Goal: Information Seeking & Learning: Check status

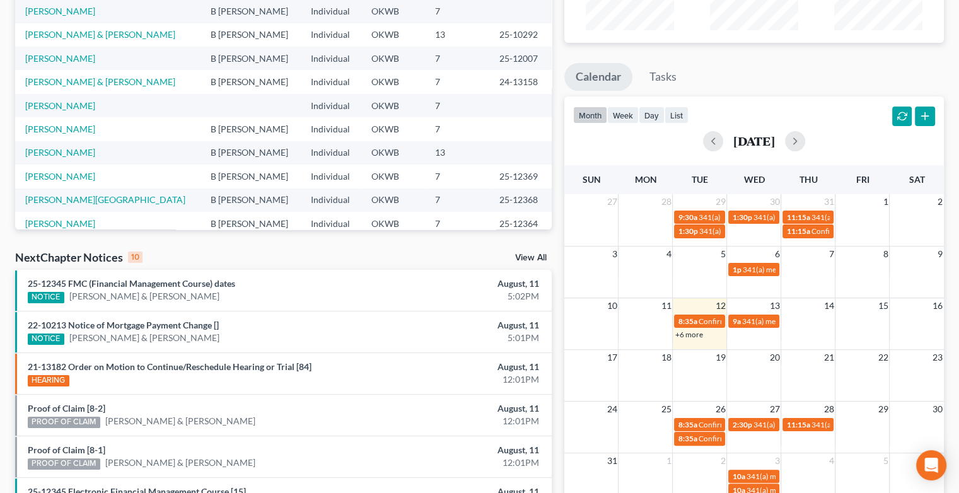
scroll to position [164, 0]
click at [690, 335] on link "+6 more" at bounding box center [689, 334] width 28 height 9
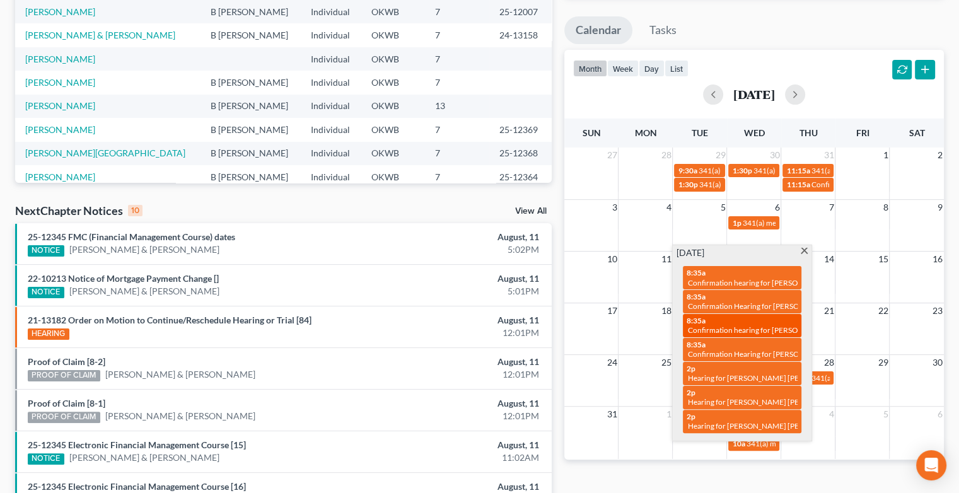
scroll to position [211, 0]
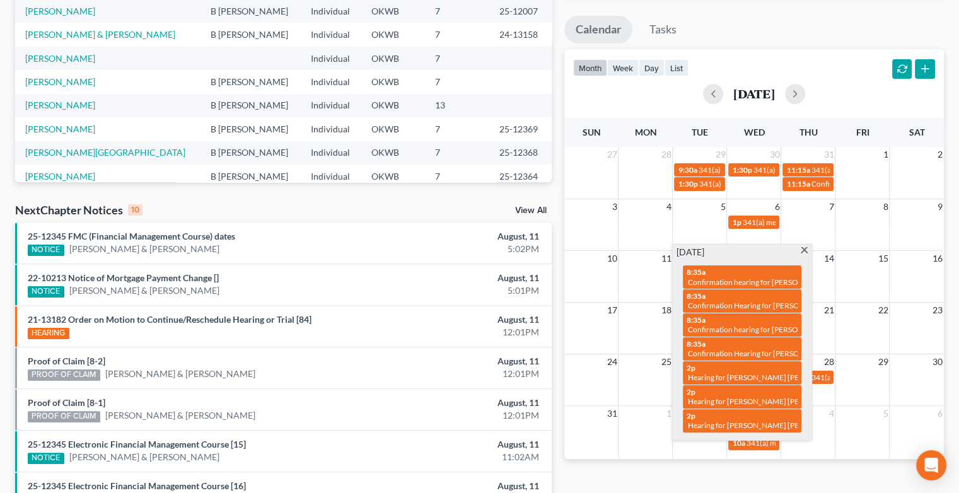
click at [815, 467] on div "Monthly Progress Bankruptcy Bankruptcy [DATE] [DATE] [DATE] [DATE] [DATE] [DATE…" at bounding box center [754, 256] width 392 height 803
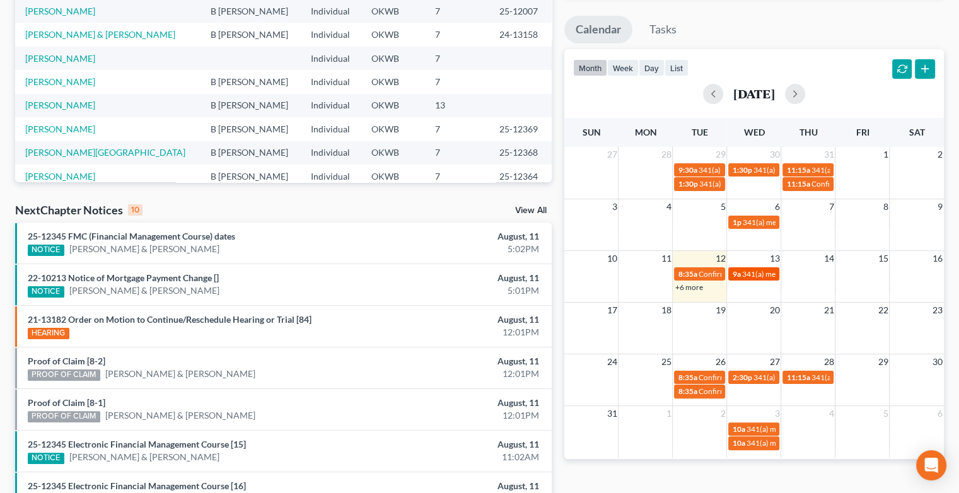
click at [753, 272] on span "341(a) meeting for [PERSON_NAME] & [PERSON_NAME]" at bounding box center [835, 273] width 189 height 9
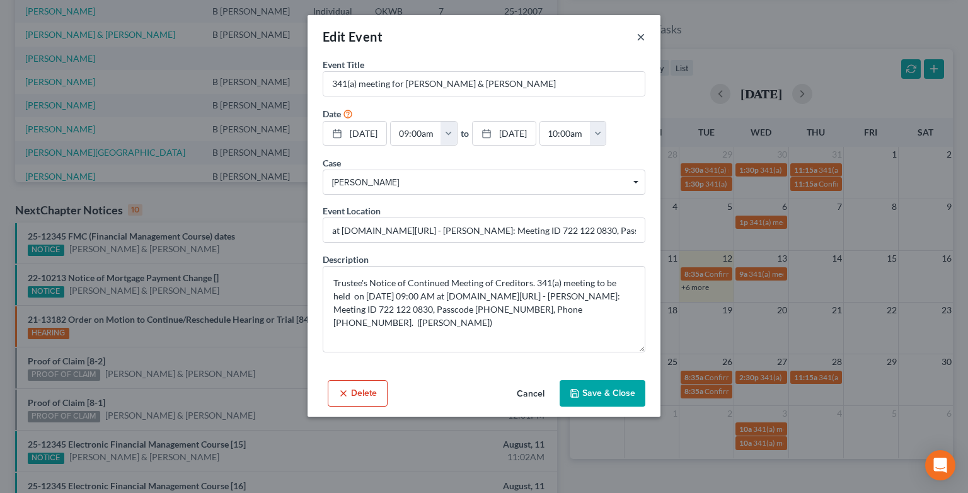
click at [641, 35] on button "×" at bounding box center [641, 36] width 9 height 15
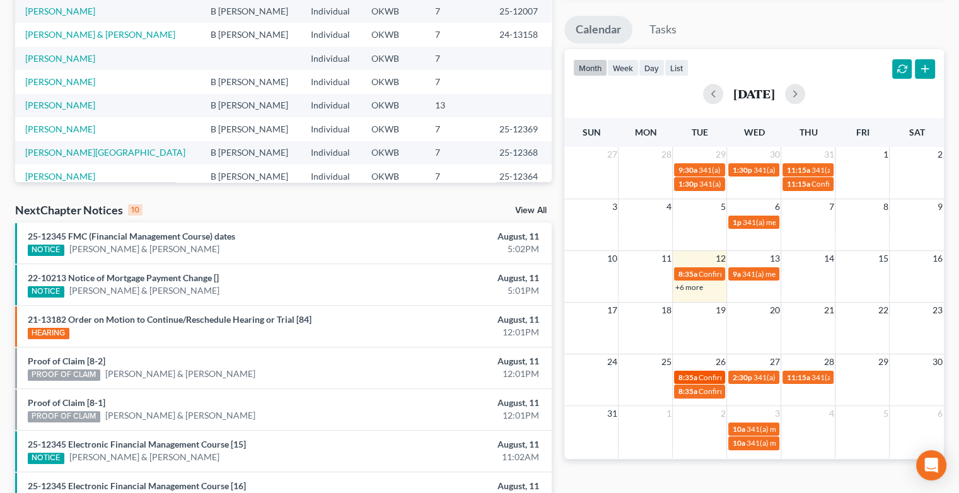
click at [691, 375] on span "8:35a" at bounding box center [687, 377] width 19 height 9
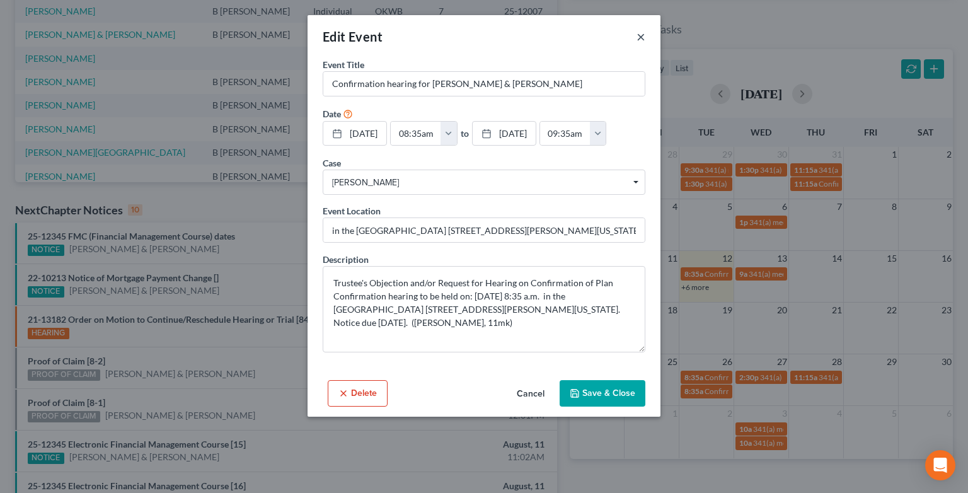
click at [639, 40] on button "×" at bounding box center [641, 36] width 9 height 15
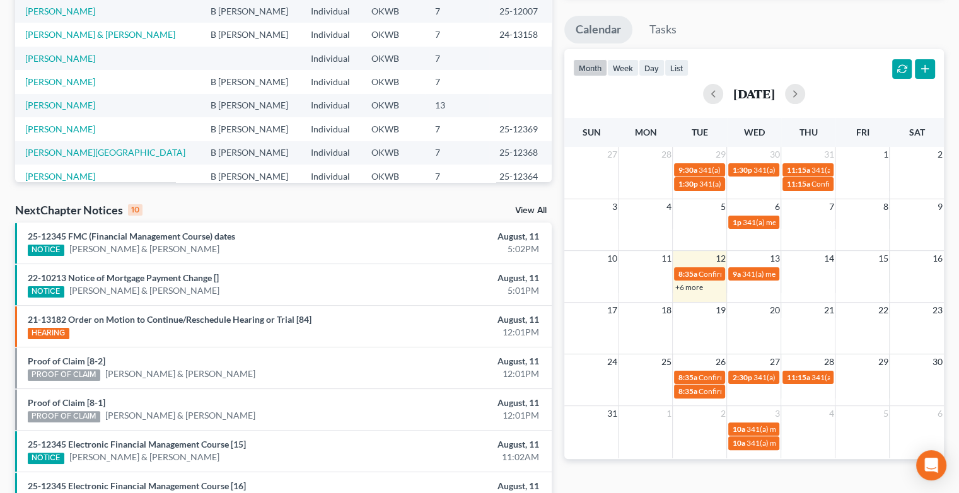
click at [9, 250] on div "Recent Cases 15 View All Name unfold_more expand_more expand_less Attorney unfo…" at bounding box center [283, 256] width 549 height 803
click at [0, 86] on div "Recent Cases 15 View All Name unfold_more expand_more expand_less Attorney unfo…" at bounding box center [479, 257] width 959 height 834
drag, startPoint x: 762, startPoint y: 375, endPoint x: 706, endPoint y: 375, distance: 56.1
click at [706, 375] on span "Confirmation hearing for [PERSON_NAME] & [PERSON_NAME]" at bounding box center [803, 377] width 210 height 9
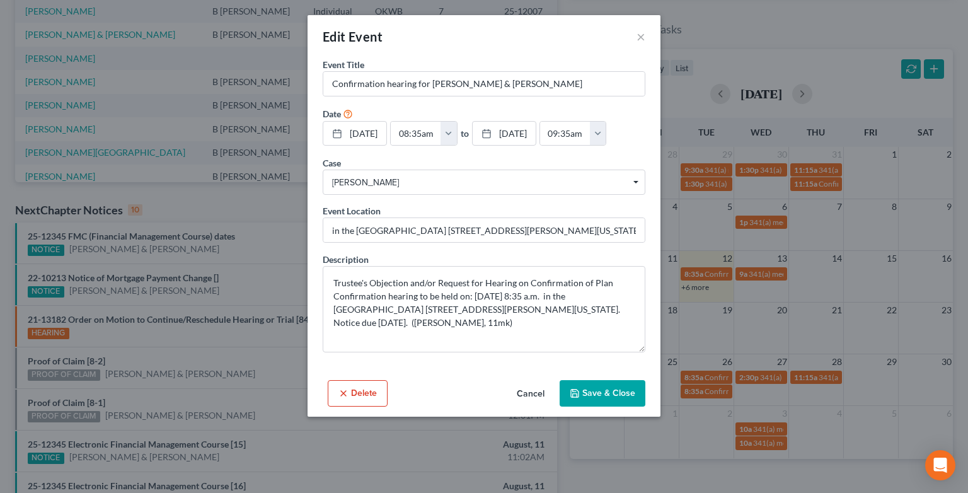
click at [641, 45] on div "Edit Event ×" at bounding box center [484, 36] width 353 height 43
click at [641, 41] on button "×" at bounding box center [641, 36] width 9 height 15
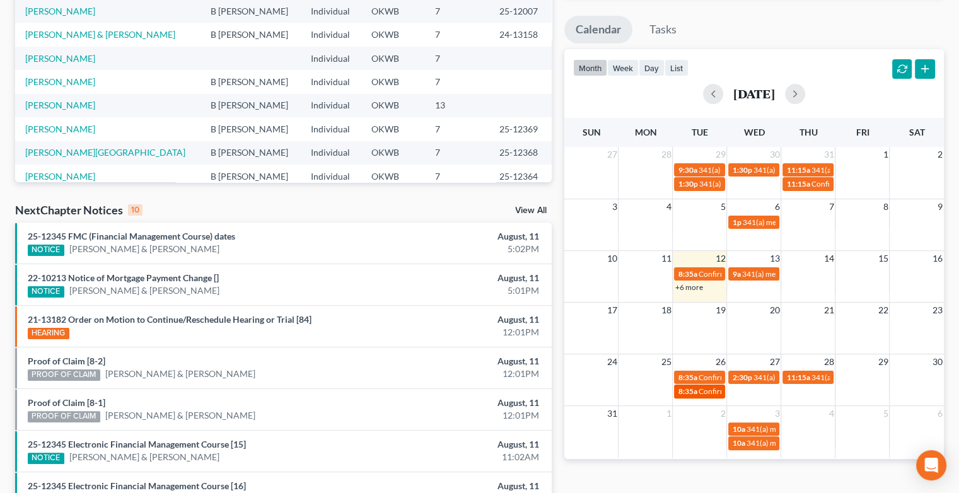
click at [698, 387] on span "Confirmation Hearing for [PERSON_NAME] & [PERSON_NAME]" at bounding box center [803, 391] width 211 height 9
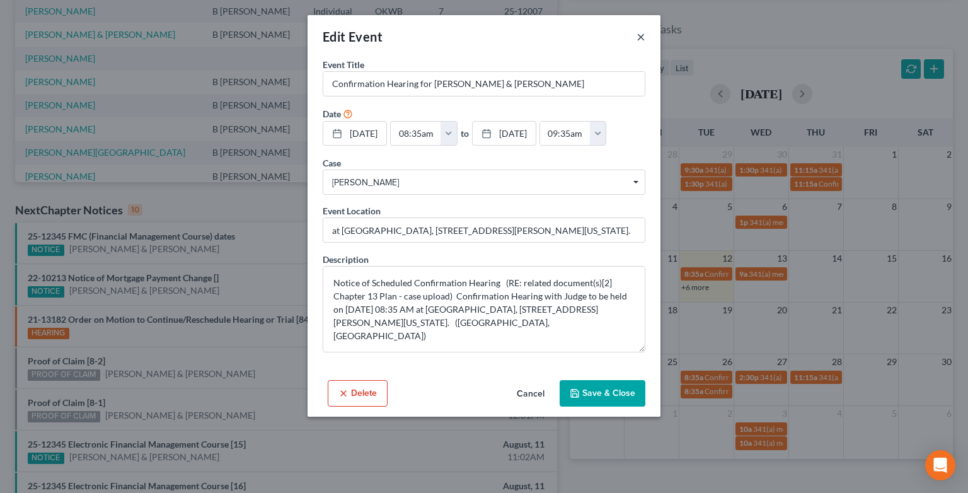
click at [638, 37] on button "×" at bounding box center [641, 36] width 9 height 15
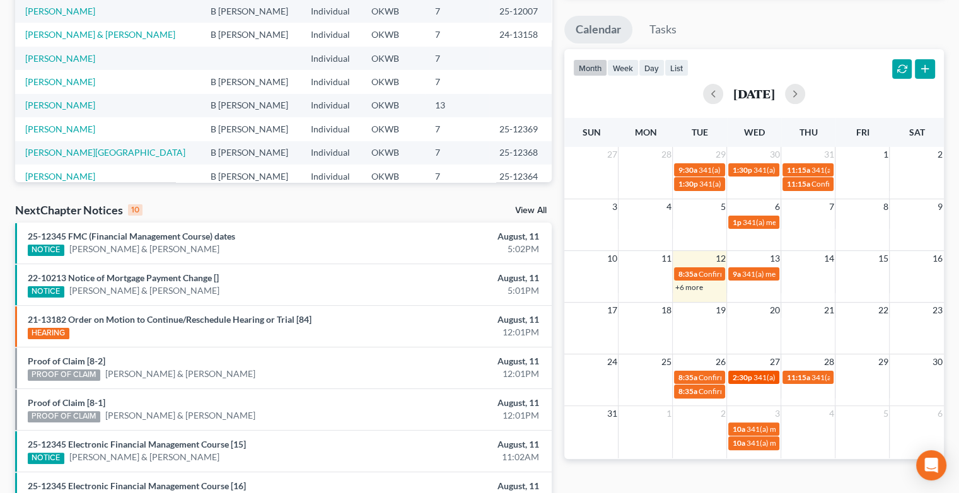
click at [760, 378] on span "341(a) meeting for [PERSON_NAME]" at bounding box center [814, 377] width 122 height 9
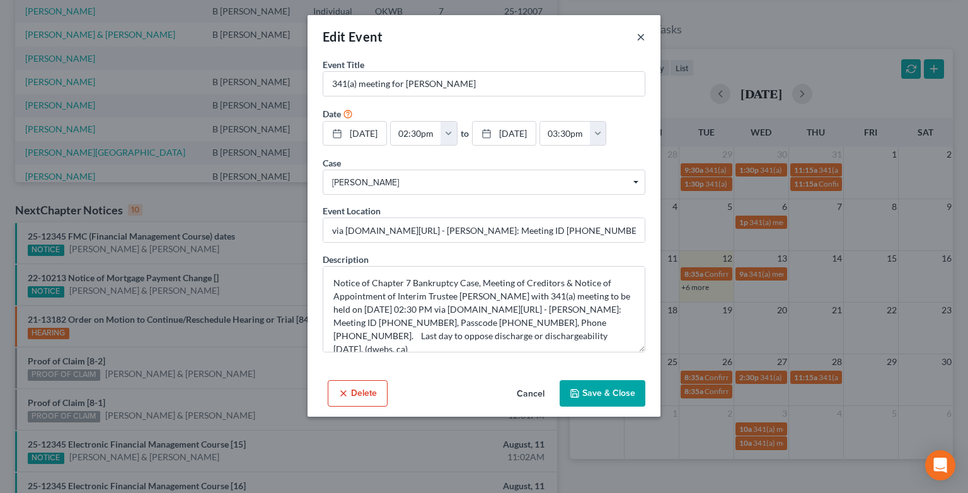
click at [644, 39] on button "×" at bounding box center [641, 36] width 9 height 15
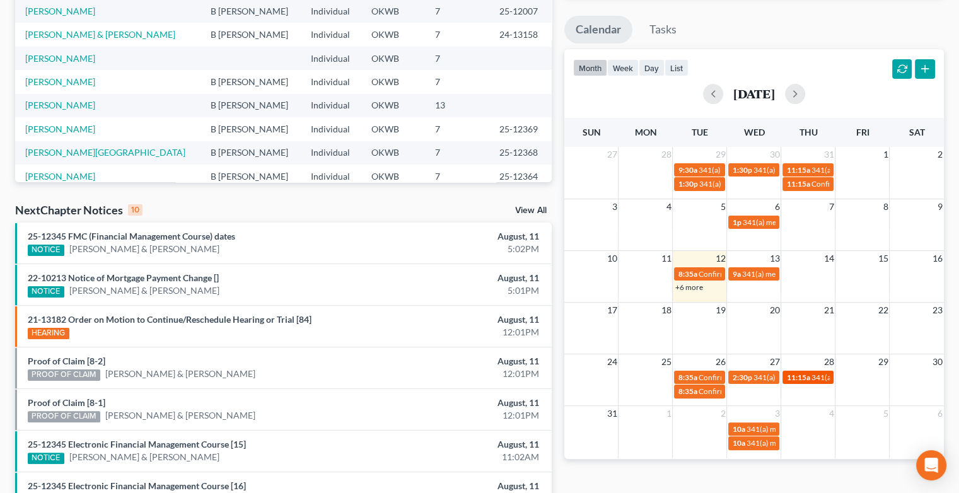
click at [806, 376] on span "11:15a" at bounding box center [797, 377] width 23 height 9
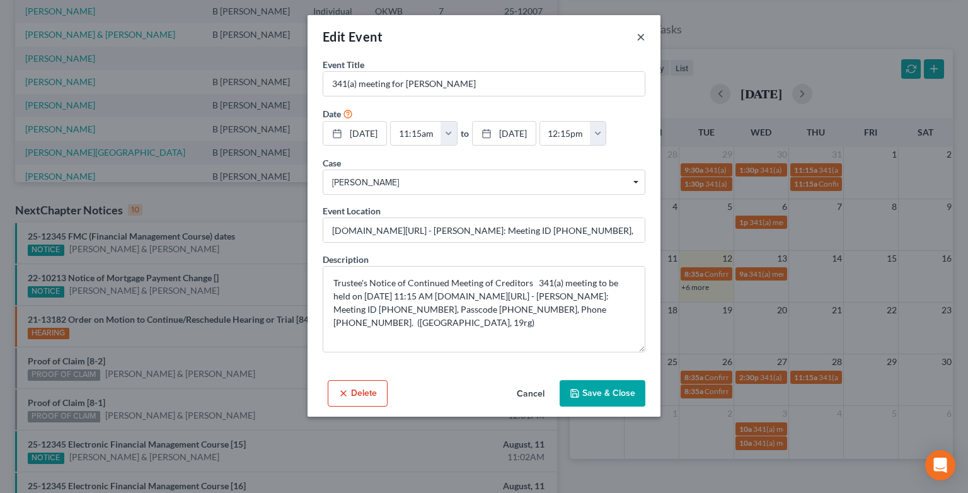
click at [641, 38] on button "×" at bounding box center [641, 36] width 9 height 15
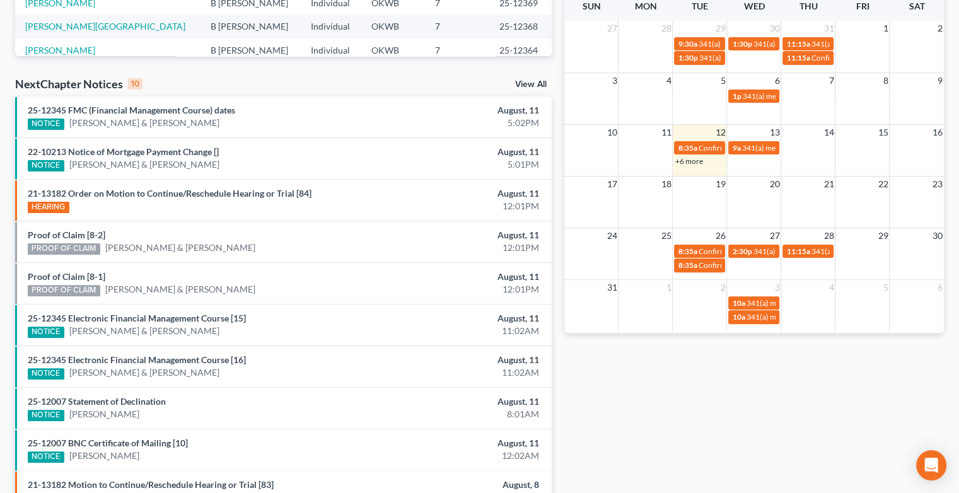
scroll to position [342, 0]
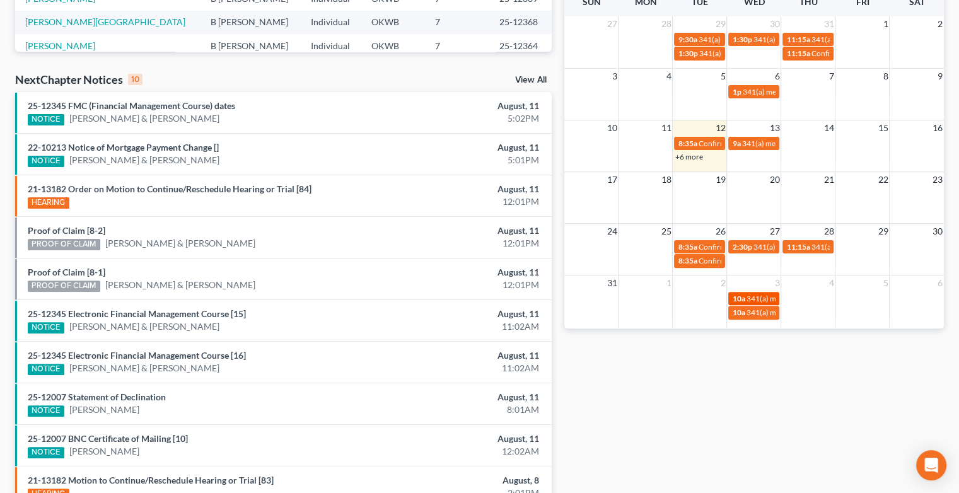
click at [754, 295] on span "341(a) meeting for [PERSON_NAME]" at bounding box center [807, 298] width 122 height 9
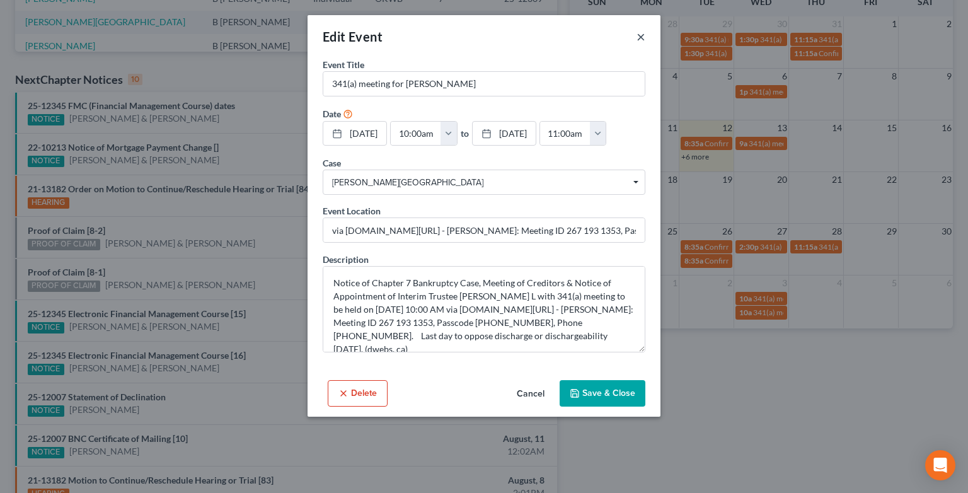
click at [640, 37] on button "×" at bounding box center [641, 36] width 9 height 15
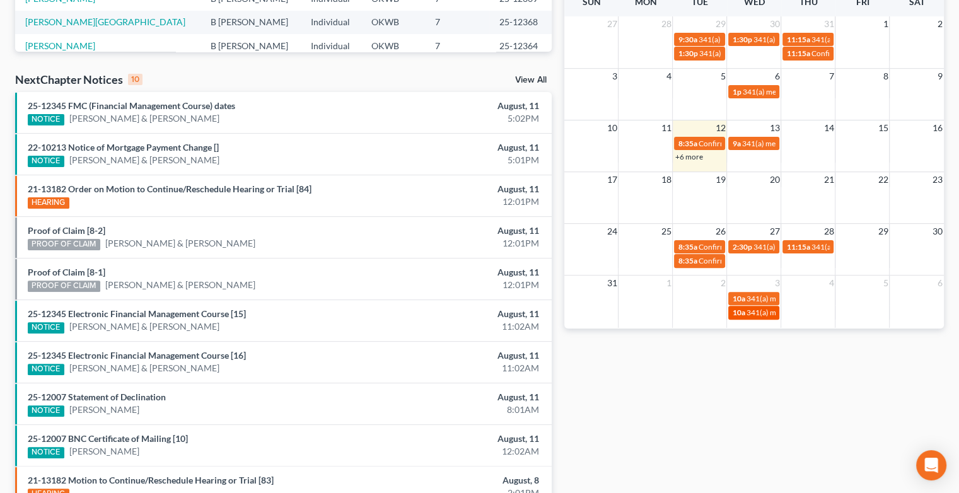
click at [755, 313] on span "341(a) meeting for [PERSON_NAME]" at bounding box center [807, 312] width 122 height 9
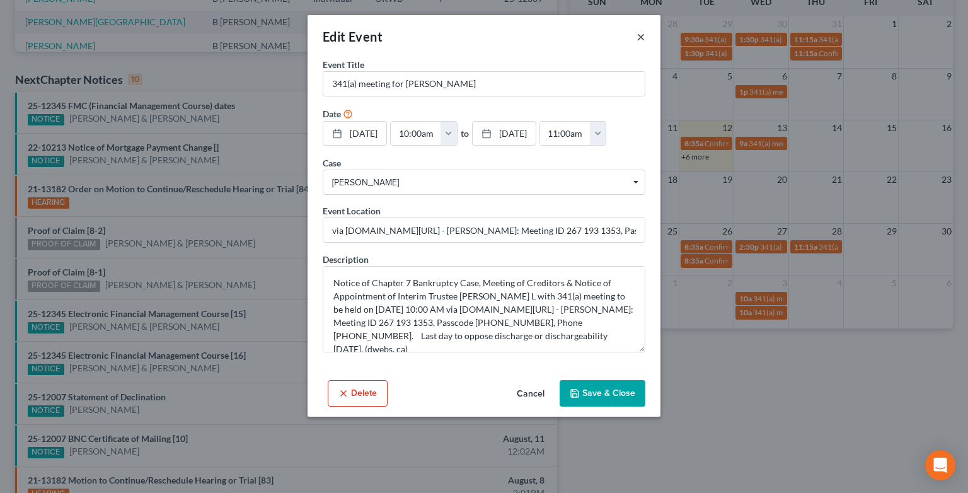
click at [640, 37] on button "×" at bounding box center [641, 36] width 9 height 15
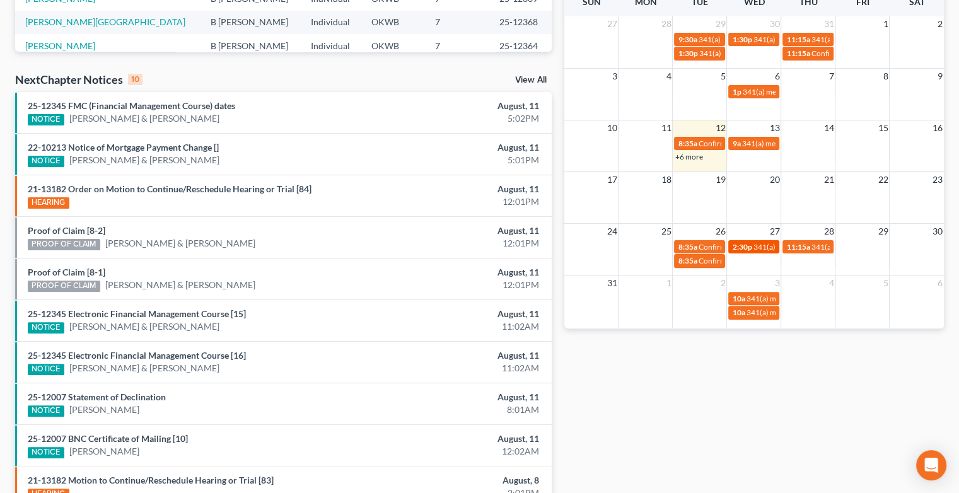
click at [759, 240] on link "2:30p 341(a) meeting for [PERSON_NAME]" at bounding box center [753, 246] width 51 height 13
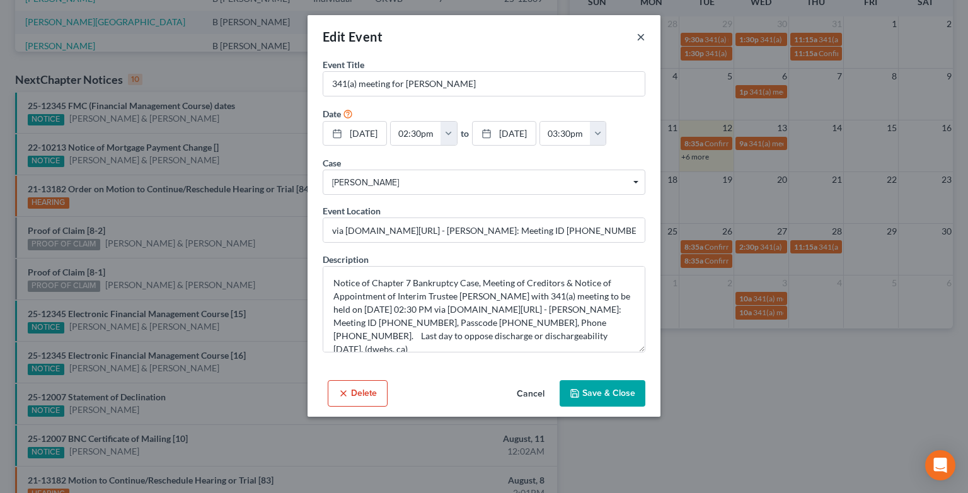
click at [640, 37] on button "×" at bounding box center [641, 36] width 9 height 15
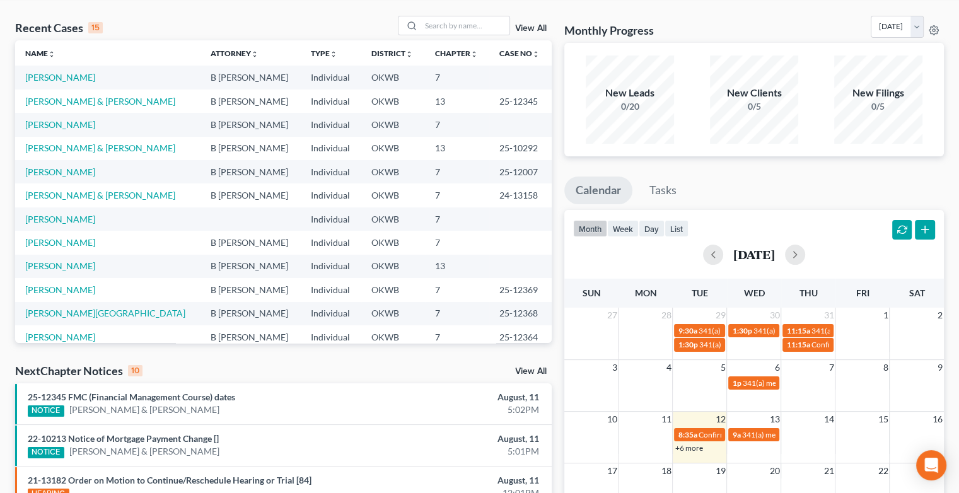
scroll to position [0, 0]
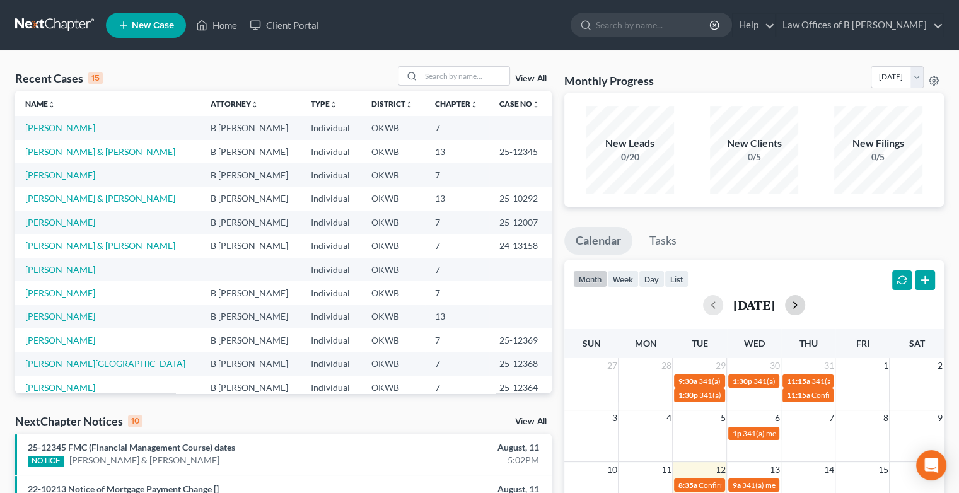
click at [805, 306] on button "button" at bounding box center [795, 305] width 20 height 20
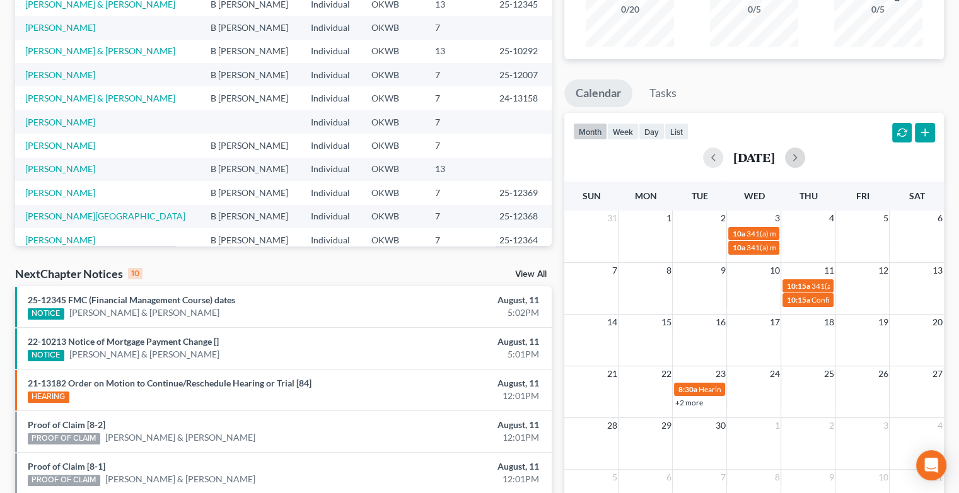
scroll to position [156, 0]
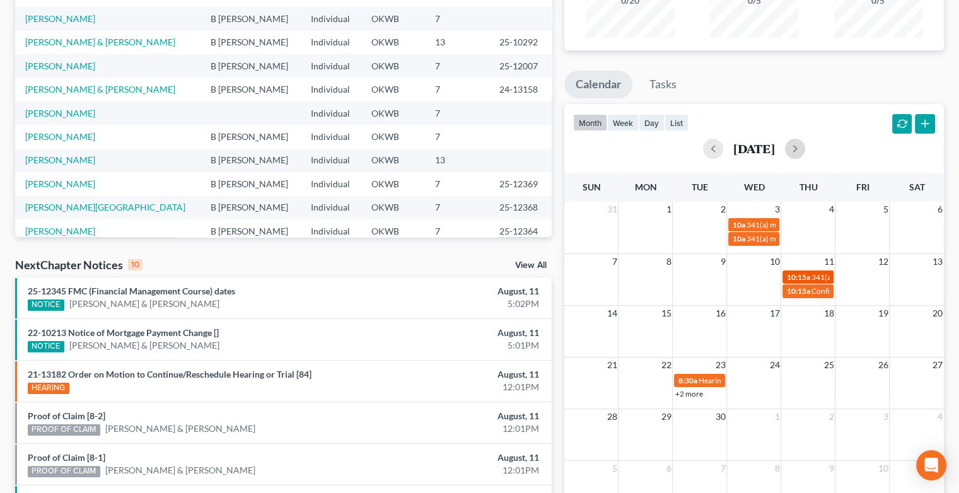
click at [811, 272] on span "341(a) meeting for [PERSON_NAME] & [PERSON_NAME]" at bounding box center [905, 276] width 189 height 9
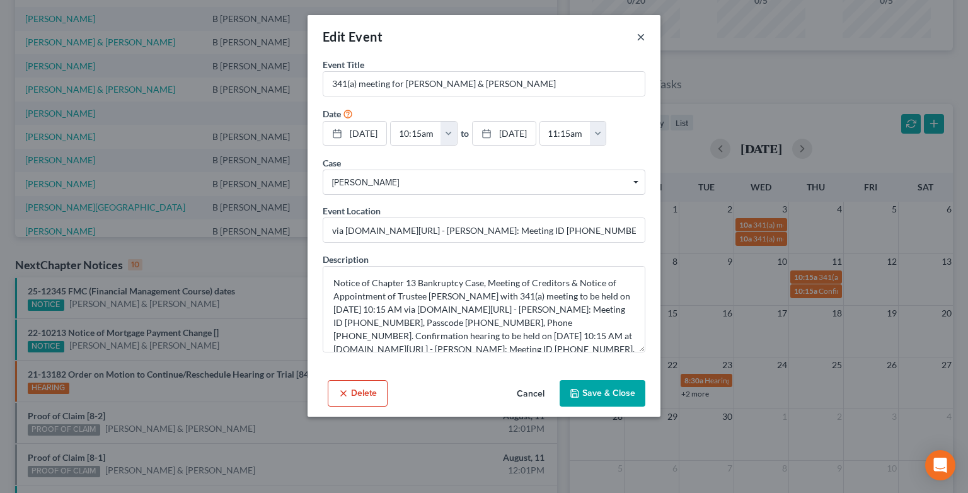
click at [641, 38] on button "×" at bounding box center [641, 36] width 9 height 15
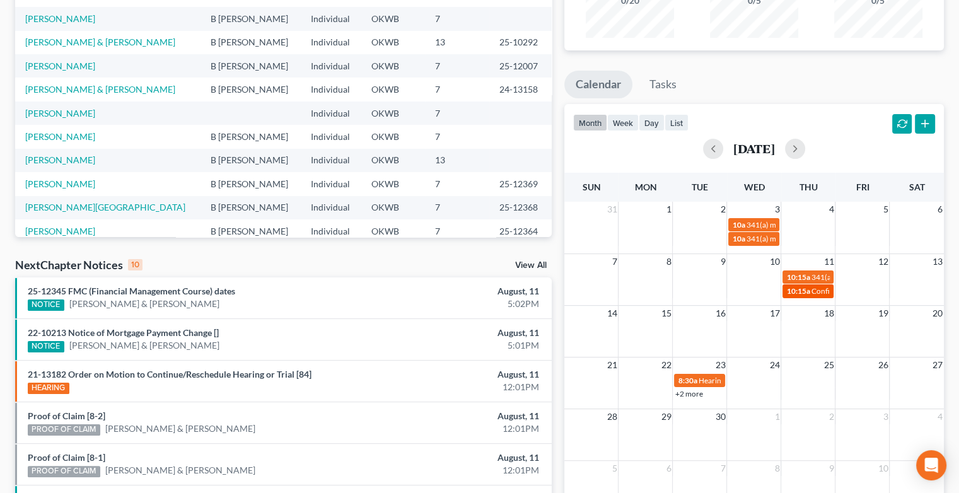
click at [803, 289] on span "10:15a" at bounding box center [797, 290] width 23 height 9
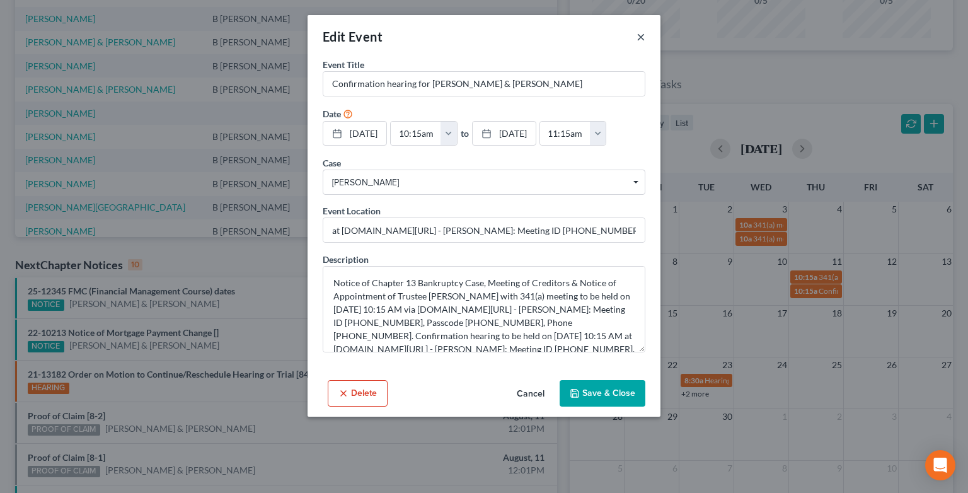
click at [641, 40] on button "×" at bounding box center [641, 36] width 9 height 15
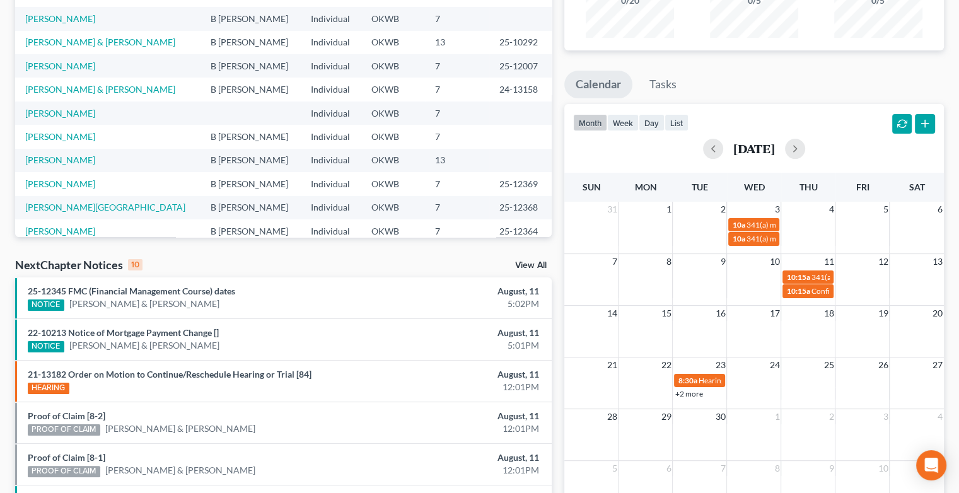
click at [685, 392] on link "+2 more" at bounding box center [689, 393] width 28 height 9
click at [831, 400] on div "21 22 23 24 25 26 27 8:30a Hearing for [PERSON_NAME] 8:30a Hearing for [PERSON_…" at bounding box center [754, 379] width 380 height 44
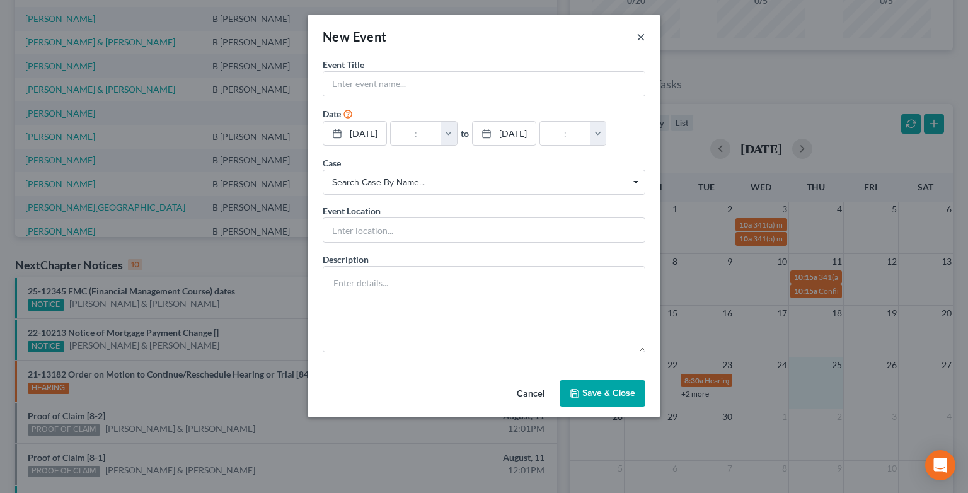
click at [642, 35] on button "×" at bounding box center [641, 36] width 9 height 15
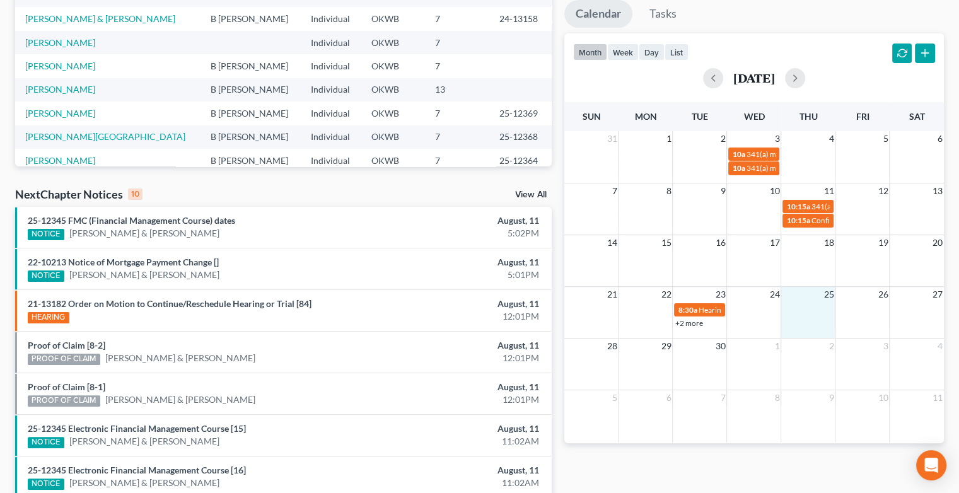
scroll to position [223, 0]
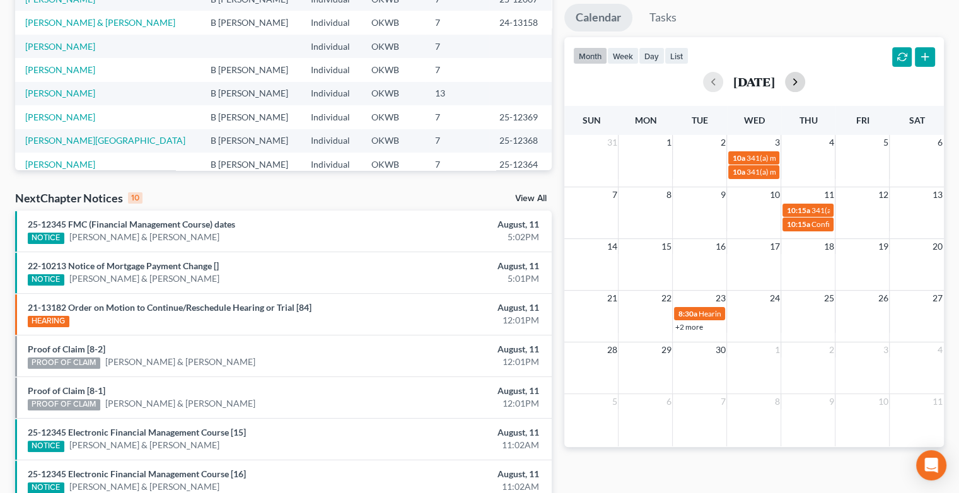
click at [805, 76] on button "button" at bounding box center [795, 82] width 20 height 20
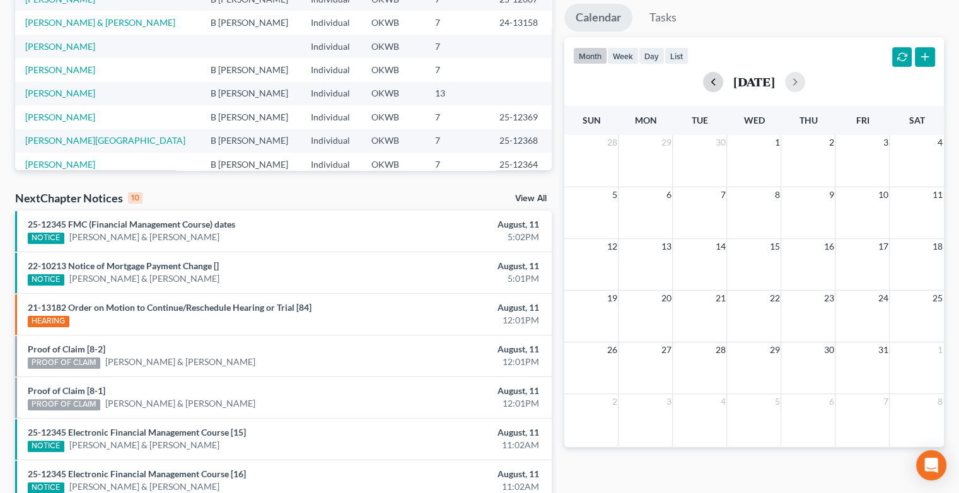
click at [703, 82] on button "button" at bounding box center [713, 82] width 20 height 20
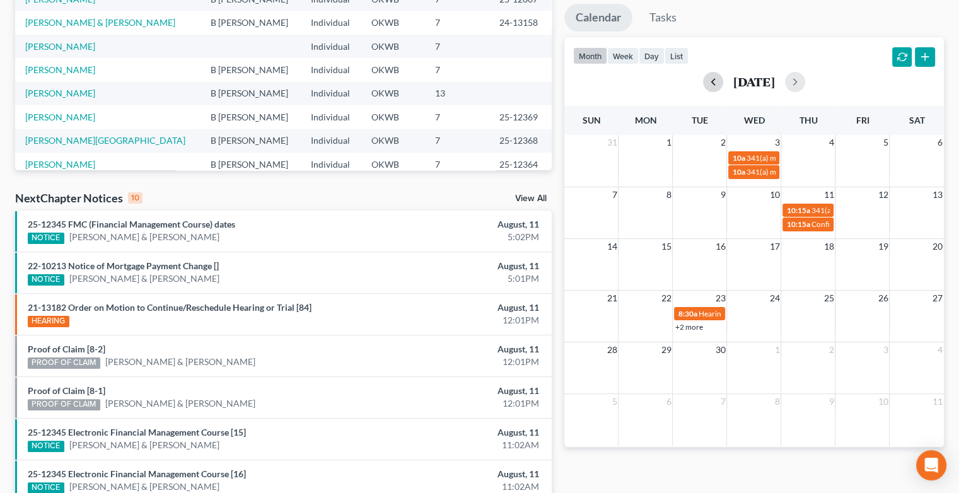
click at [694, 82] on div "[DATE]" at bounding box center [754, 82] width 362 height 20
click at [703, 82] on button "button" at bounding box center [713, 82] width 20 height 20
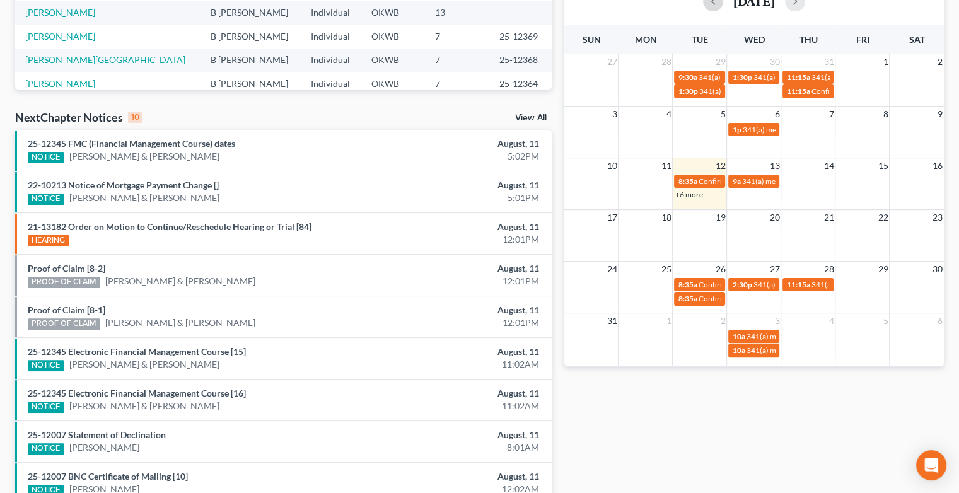
scroll to position [305, 0]
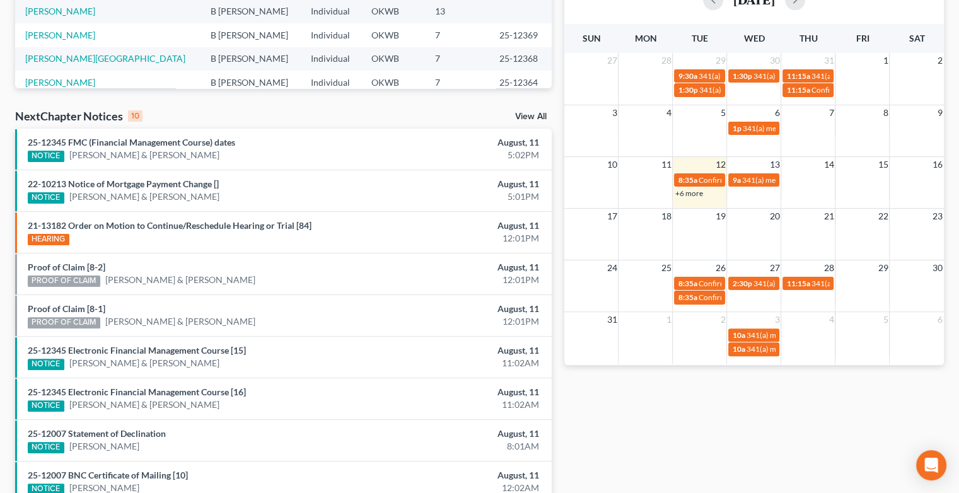
click at [346, 281] on div "PROOF OF CLAIM [PERSON_NAME] & [PERSON_NAME]" at bounding box center [196, 280] width 337 height 13
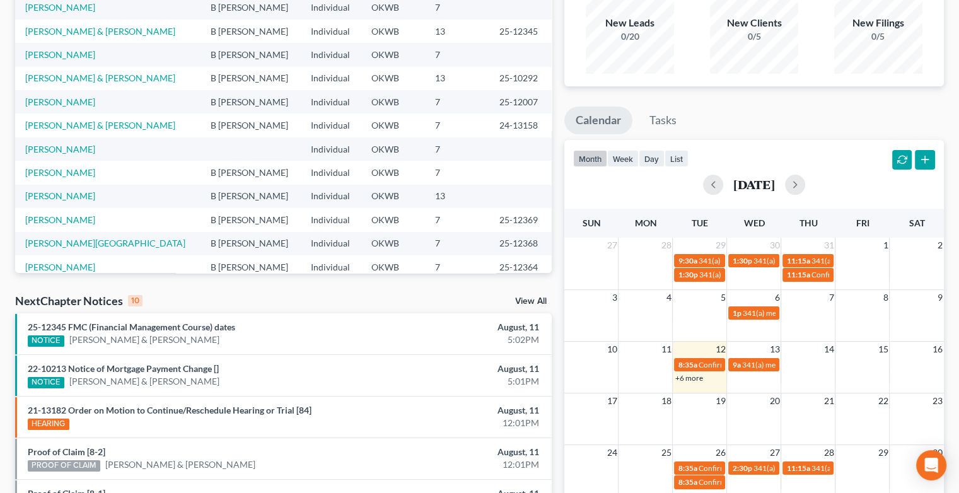
scroll to position [0, 0]
